Goal: Task Accomplishment & Management: Manage account settings

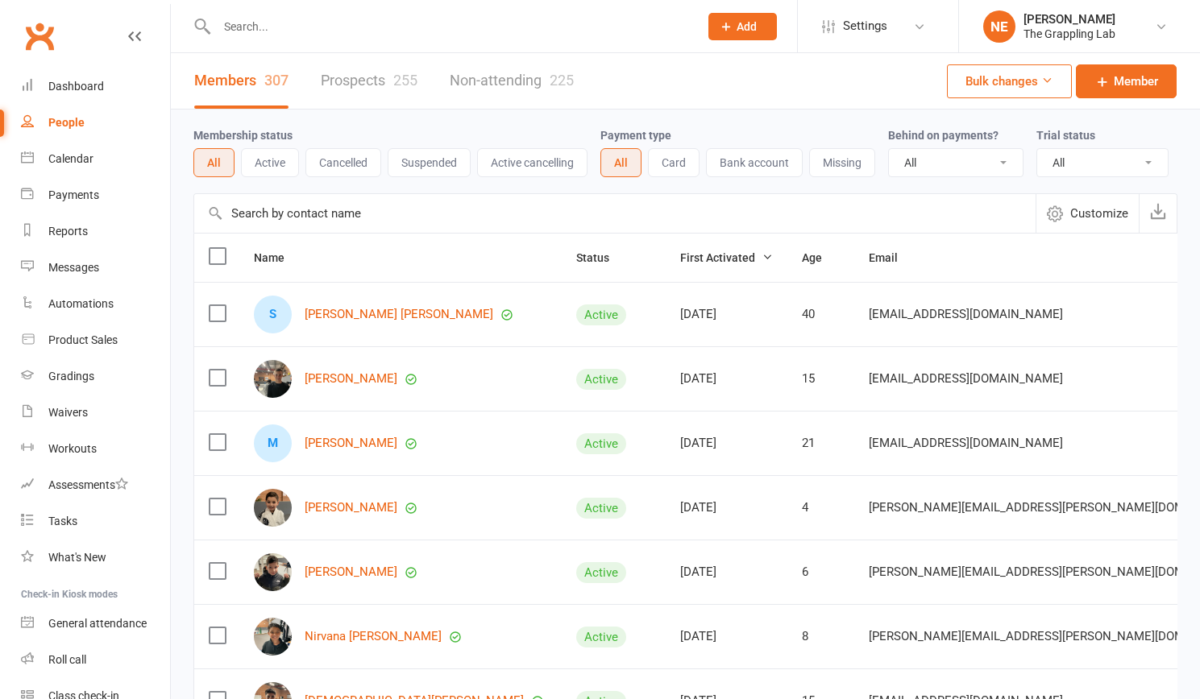
select select "100"
click at [374, 86] on link "Prospects 255" at bounding box center [369, 81] width 97 height 56
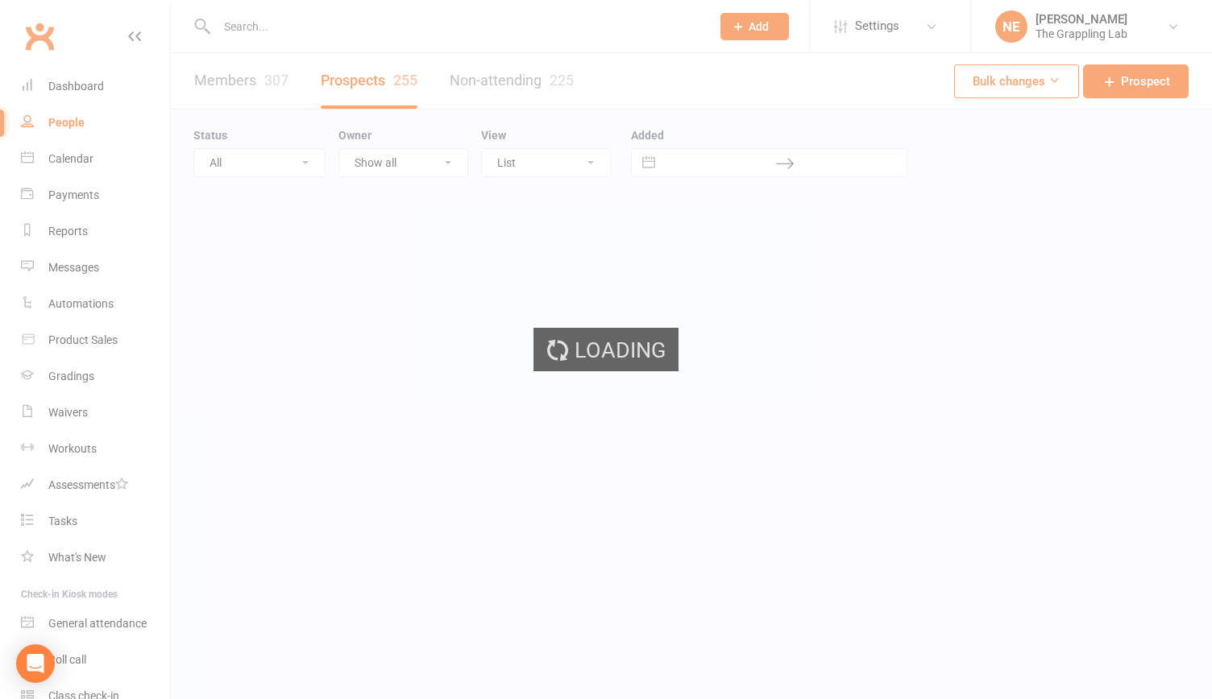
select select "100"
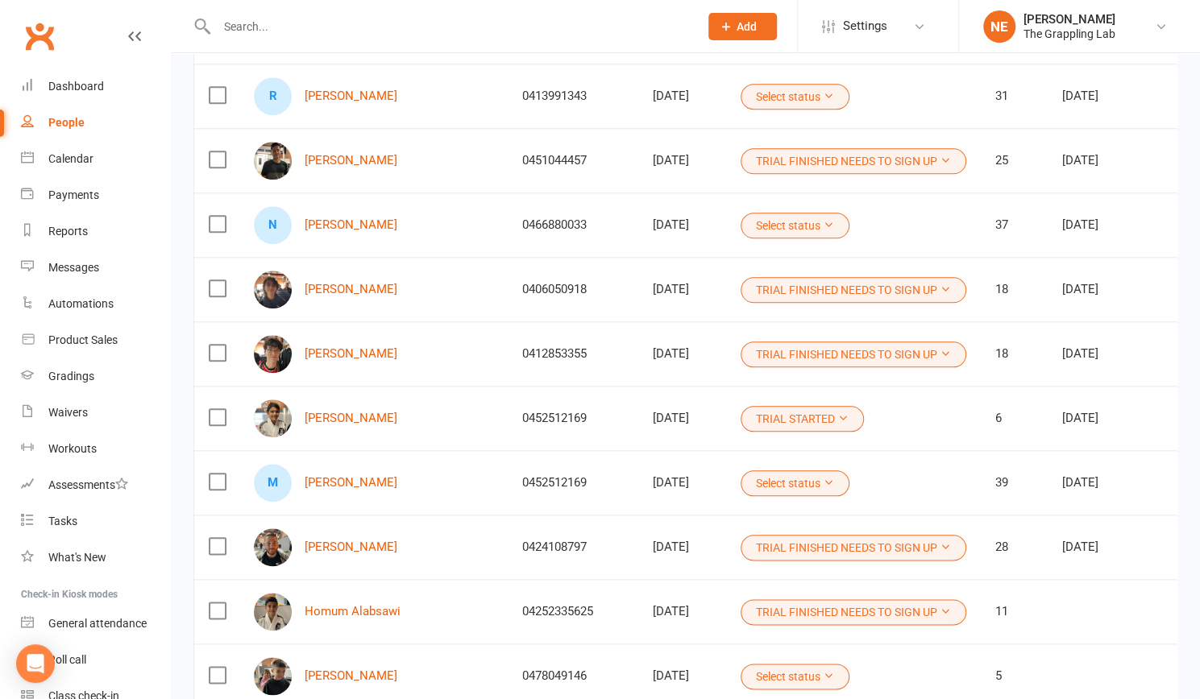
scroll to position [804, 0]
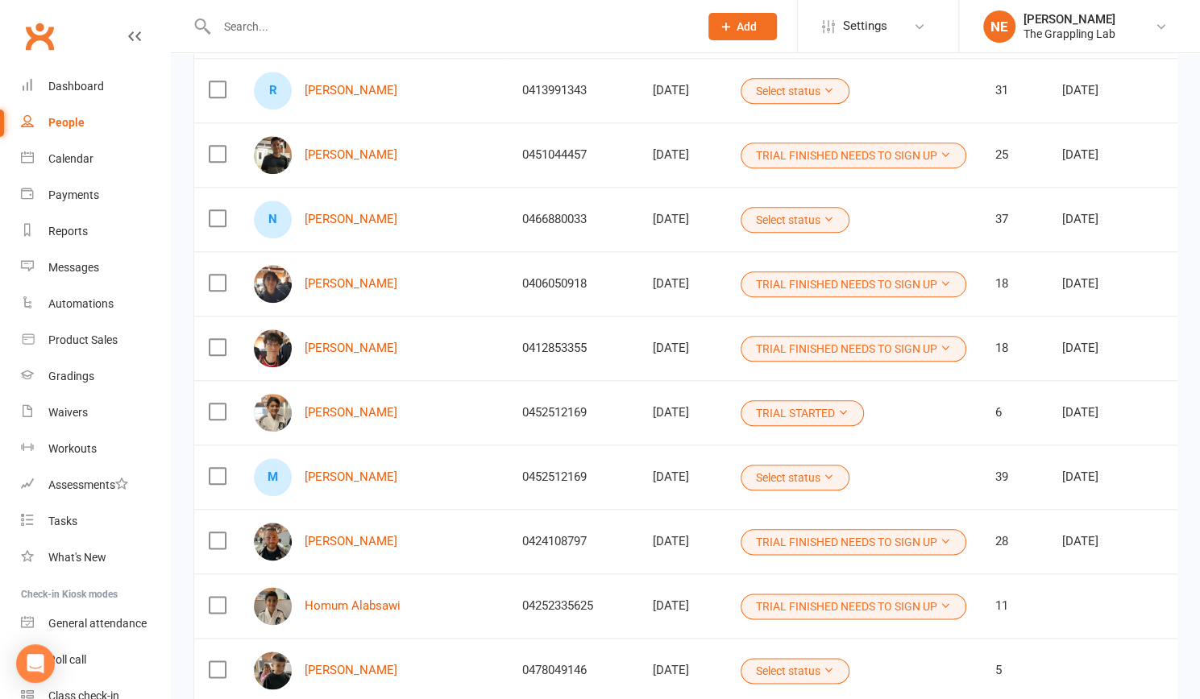
click at [522, 408] on div "0452512169" at bounding box center [573, 413] width 102 height 14
click at [522, 409] on div "0452512169" at bounding box center [573, 413] width 102 height 14
drag, startPoint x: 213, startPoint y: 473, endPoint x: 348, endPoint y: 499, distance: 137.1
click at [213, 473] on label at bounding box center [217, 476] width 16 height 16
click at [213, 468] on input "checkbox" at bounding box center [217, 468] width 16 height 0
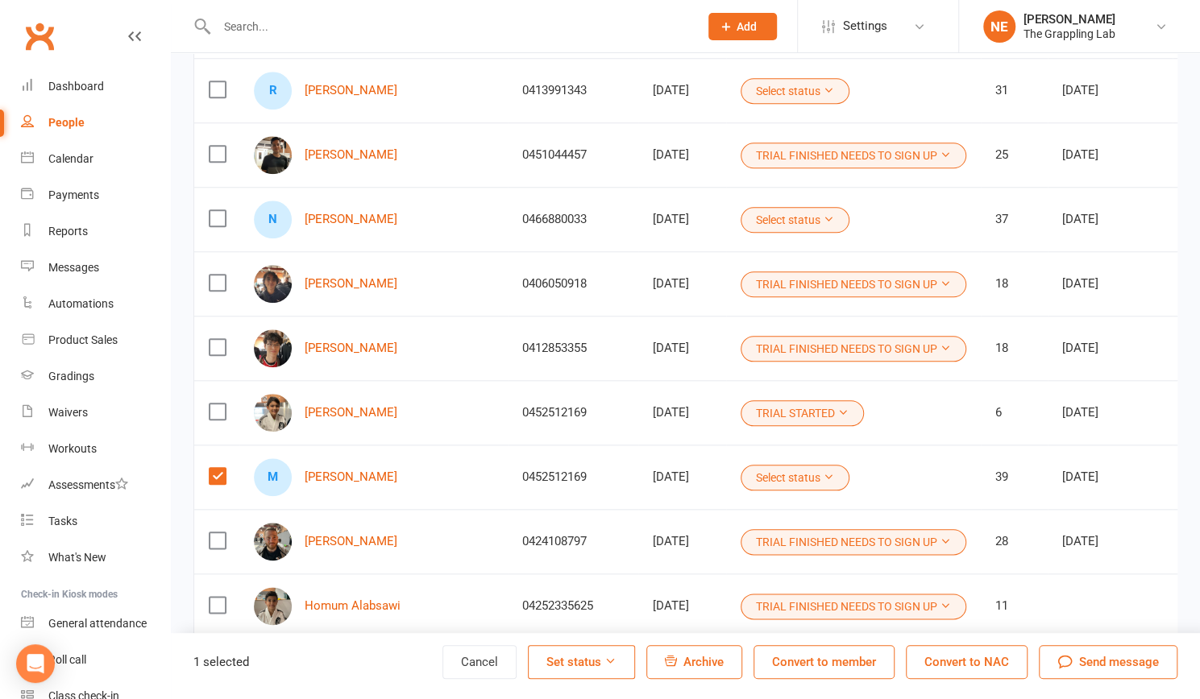
click at [959, 663] on button "Convert to NAC" at bounding box center [967, 662] width 122 height 34
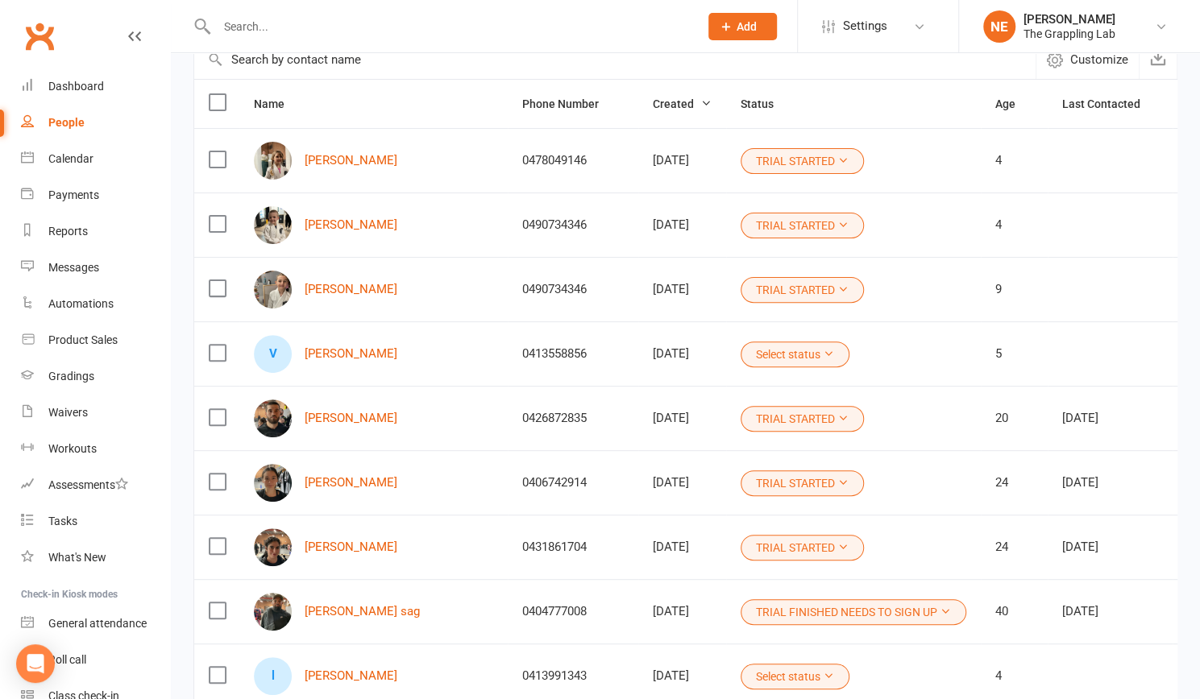
scroll to position [150, 0]
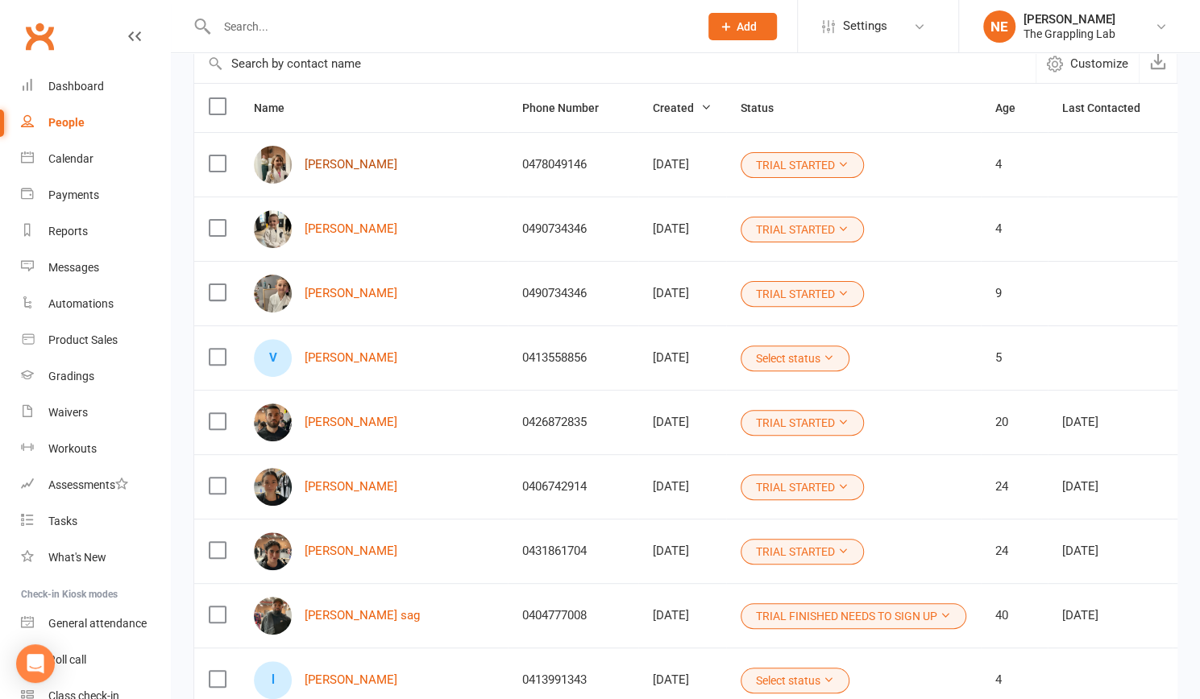
click at [320, 162] on link "[PERSON_NAME]" at bounding box center [351, 165] width 93 height 14
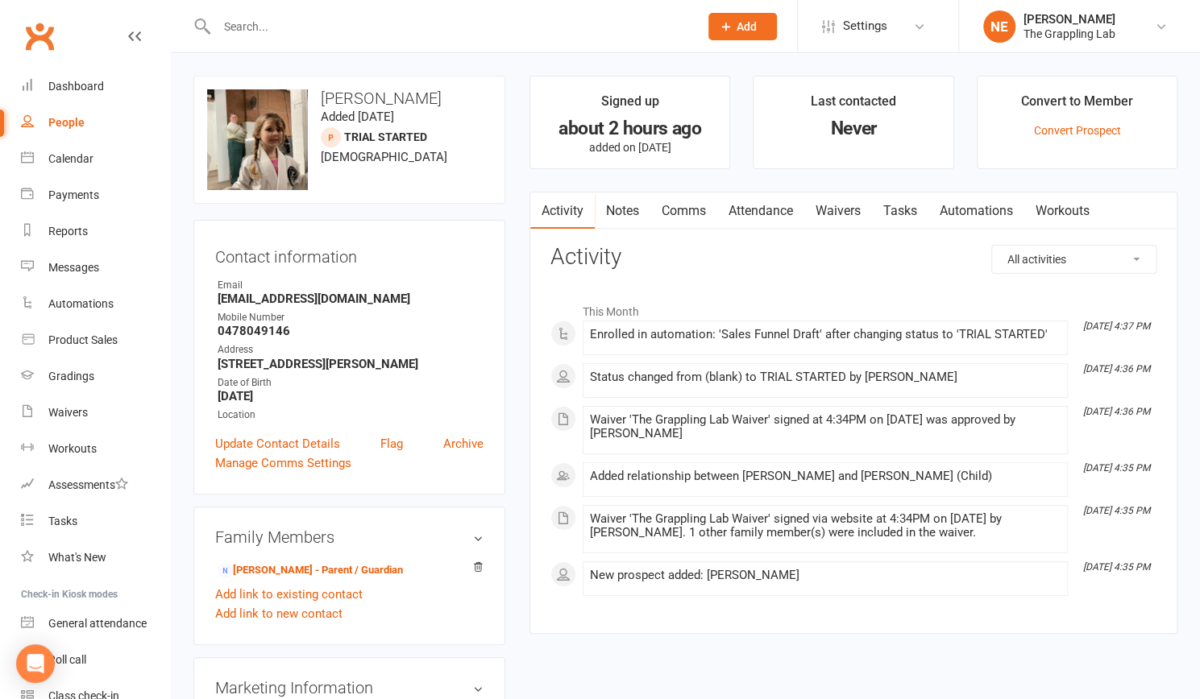
select select "100"
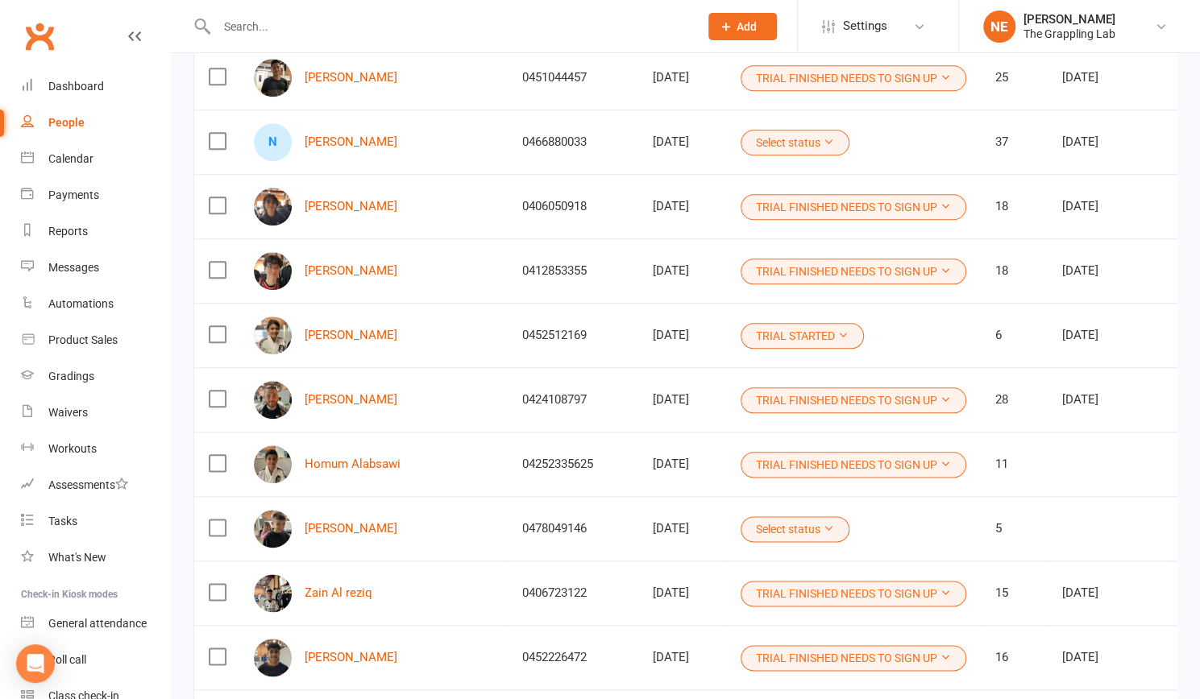
scroll to position [933, 0]
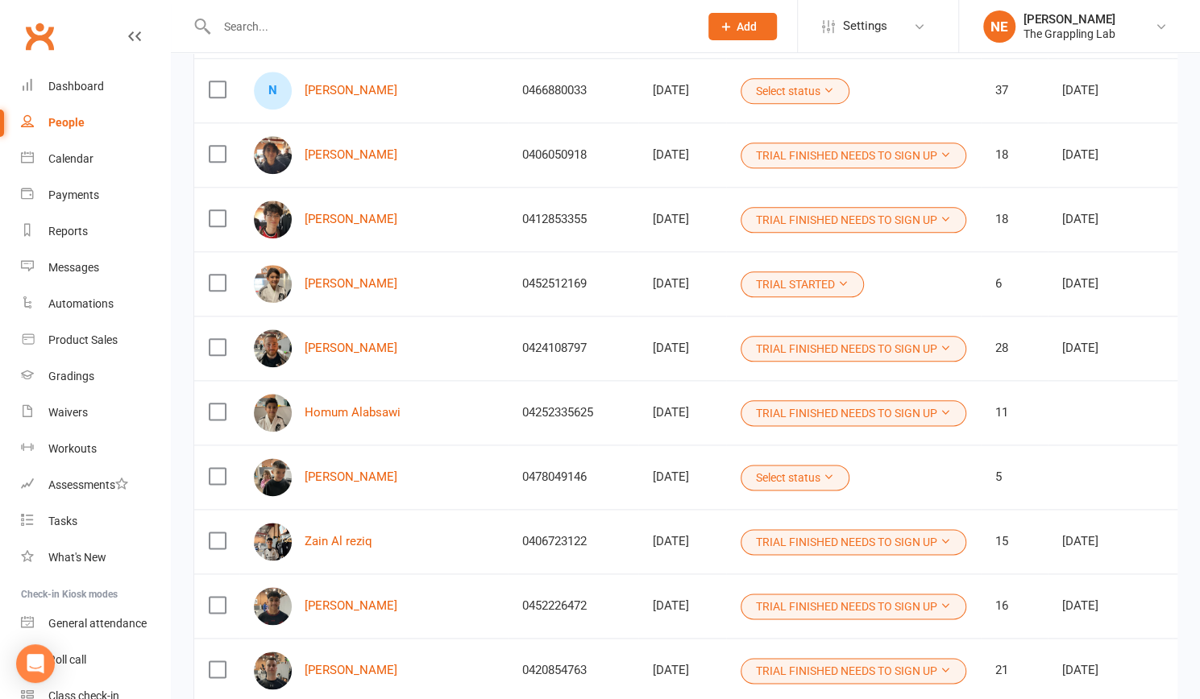
click at [786, 479] on button "Select status" at bounding box center [794, 478] width 109 height 26
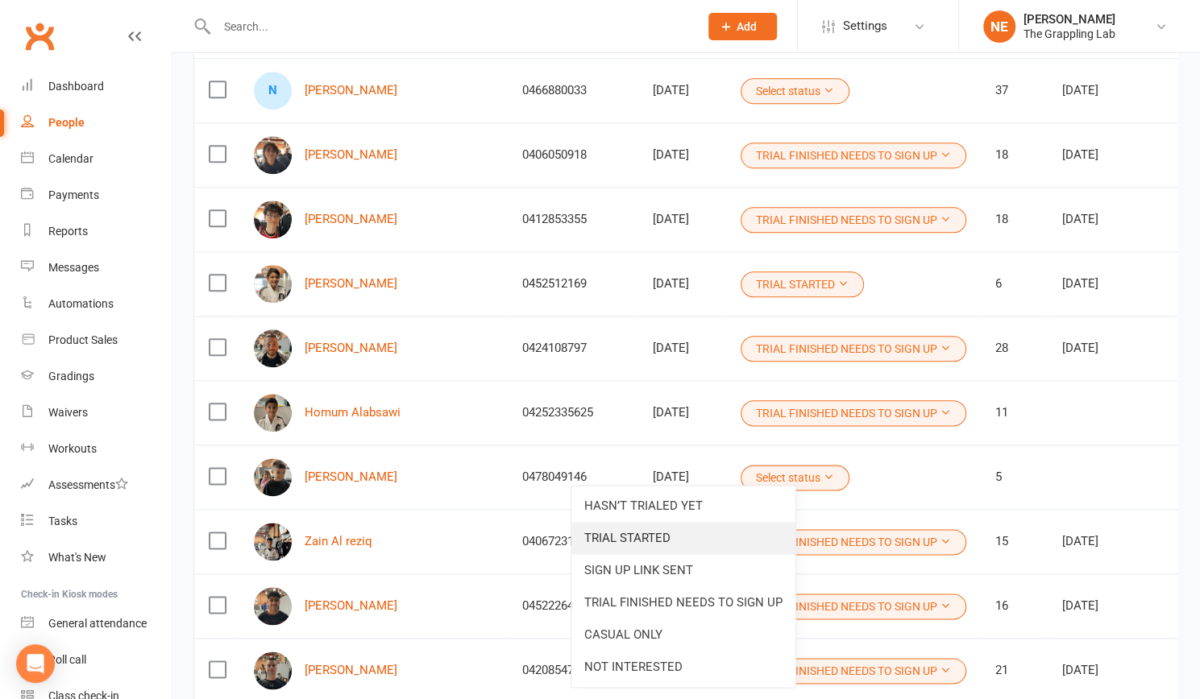
click at [656, 549] on link "TRIAL STARTED" at bounding box center [683, 538] width 224 height 32
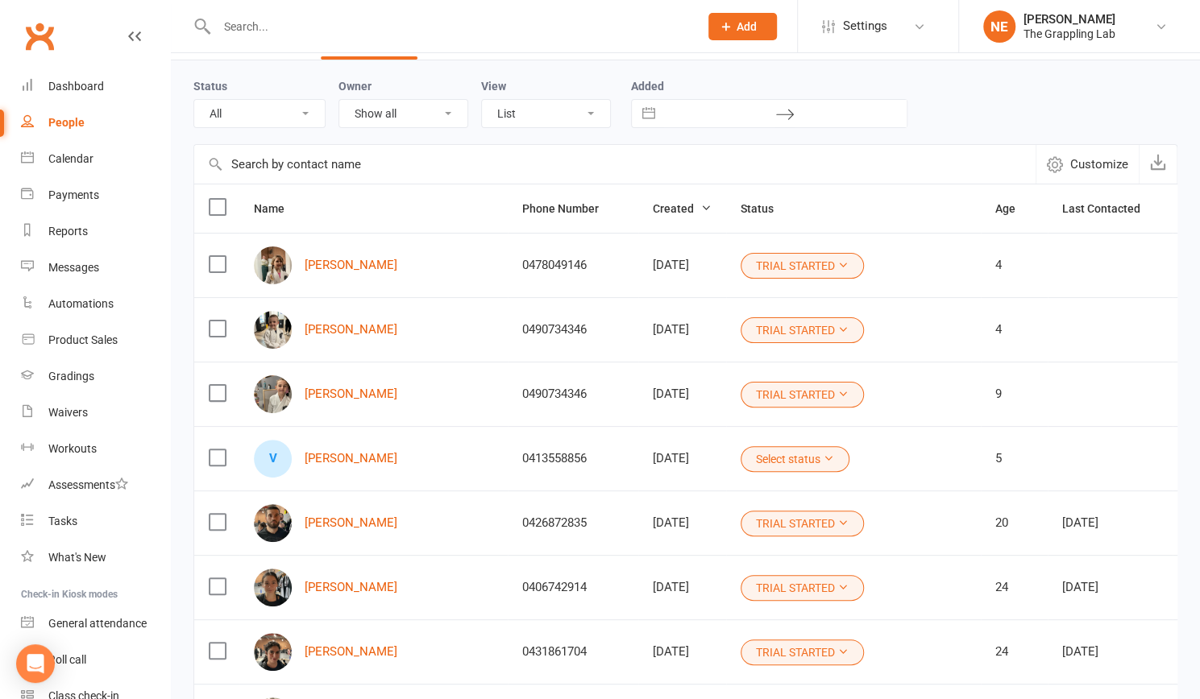
scroll to position [0, 0]
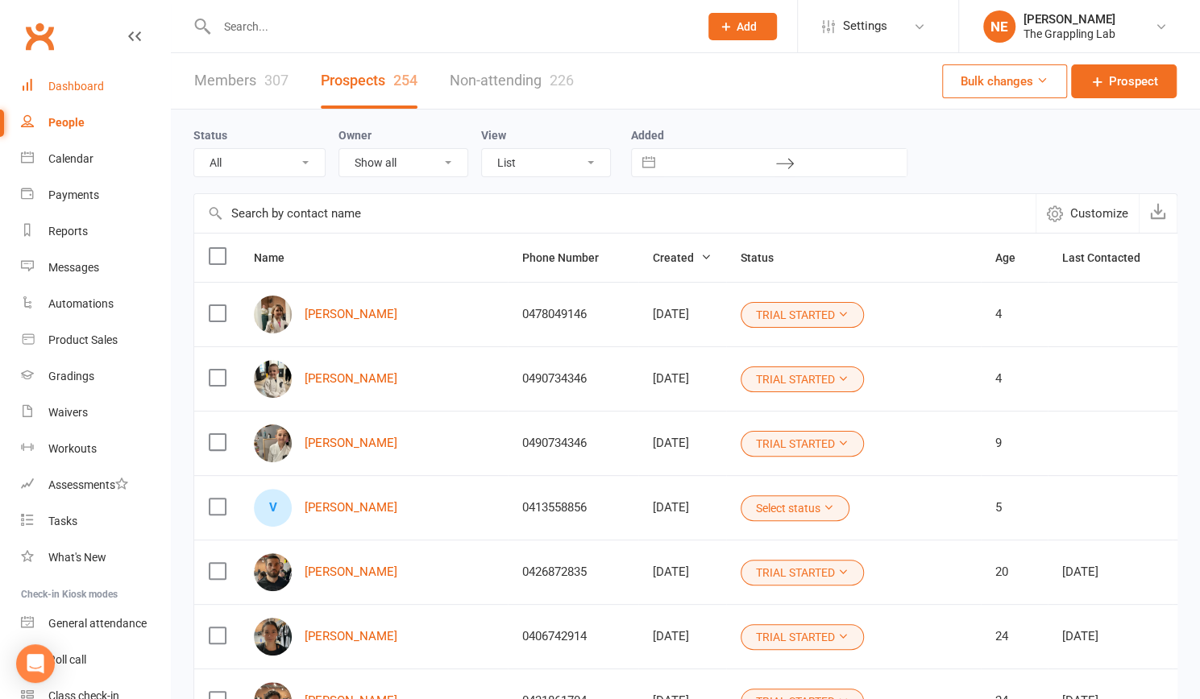
click at [49, 83] on div "Dashboard" at bounding box center [76, 86] width 56 height 13
